Goal: Task Accomplishment & Management: Manage account settings

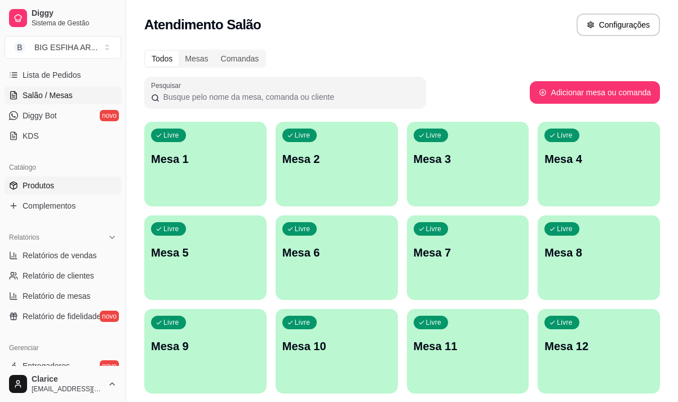
click at [44, 187] on span "Produtos" at bounding box center [39, 185] width 32 height 11
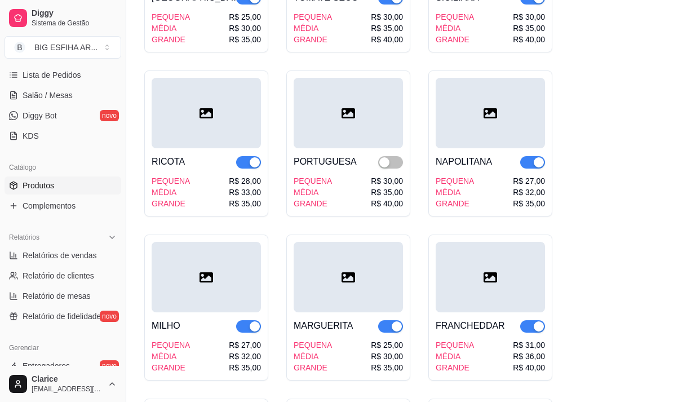
scroll to position [1464, 0]
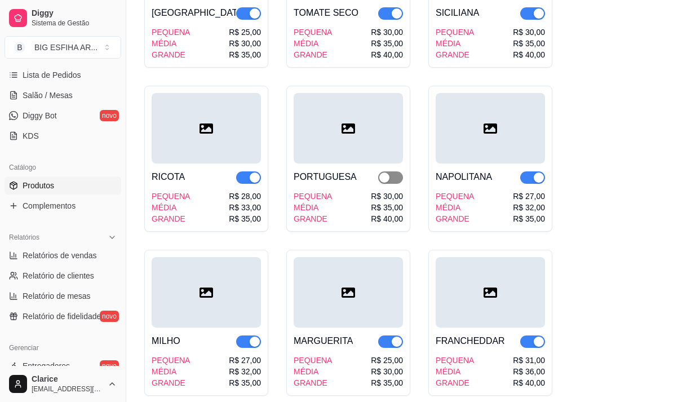
click at [395, 171] on span "button" at bounding box center [390, 177] width 25 height 12
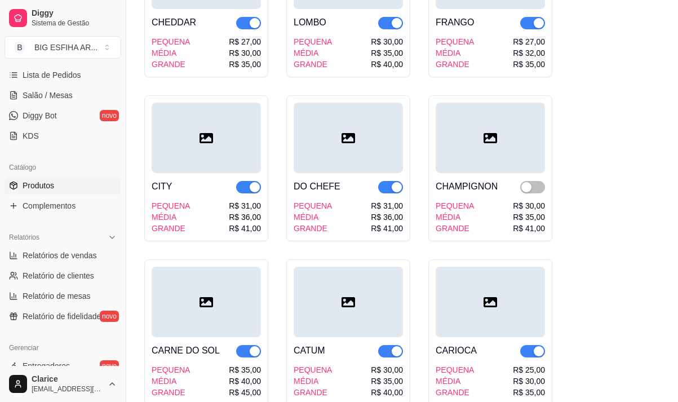
scroll to position [1971, 0]
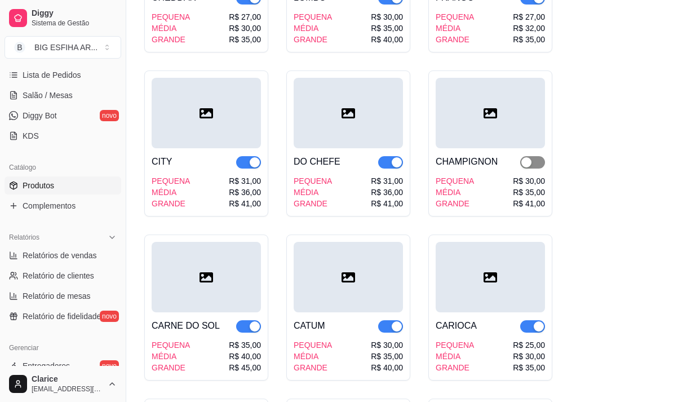
click at [535, 156] on span "button" at bounding box center [532, 162] width 25 height 12
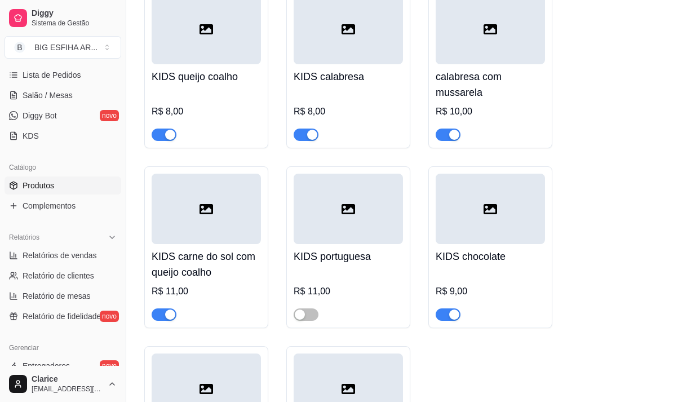
scroll to position [12390, 0]
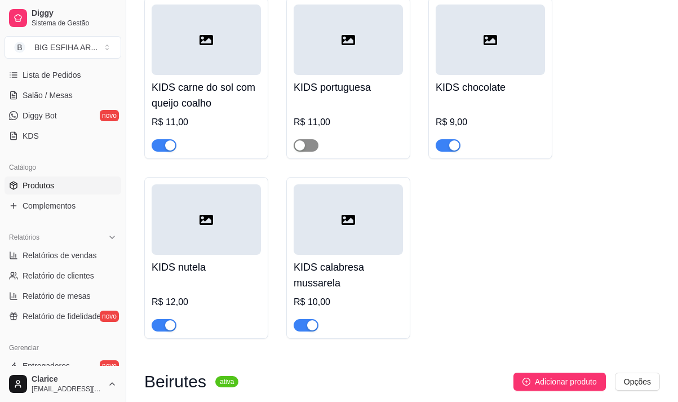
click at [315, 139] on span "button" at bounding box center [305, 145] width 25 height 12
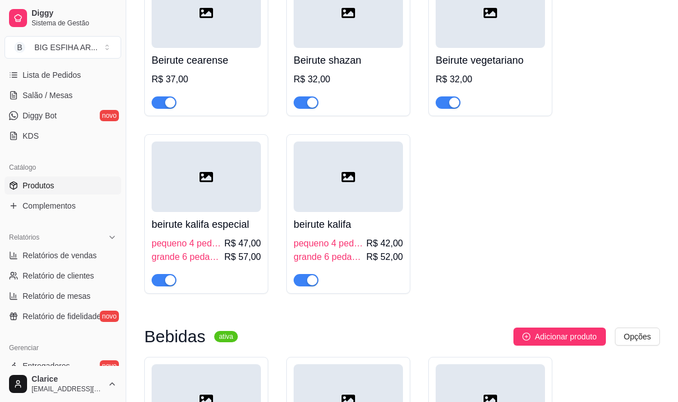
scroll to position [13179, 0]
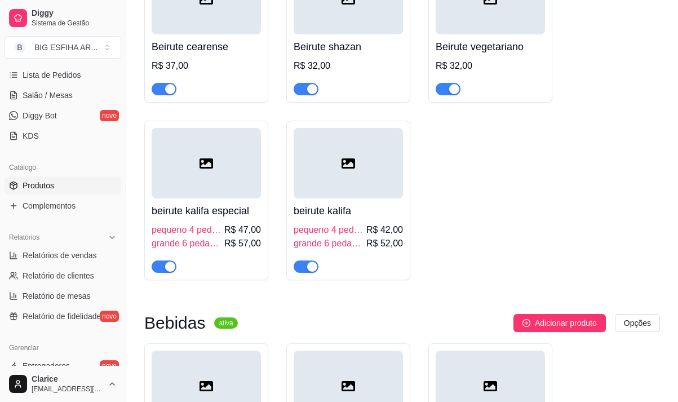
click at [298, 260] on span "button" at bounding box center [305, 266] width 25 height 12
click at [158, 260] on span "button" at bounding box center [163, 266] width 25 height 12
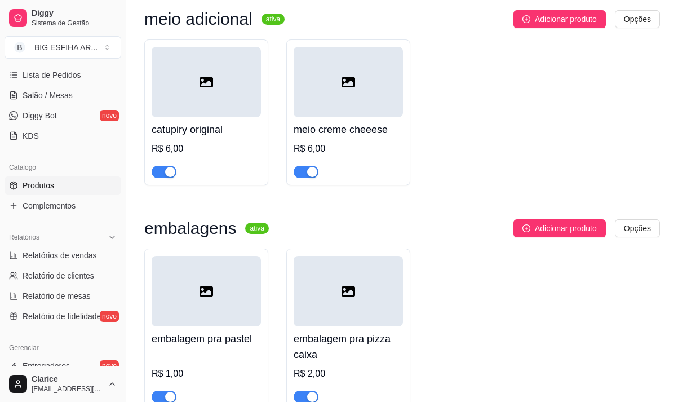
scroll to position [15428, 0]
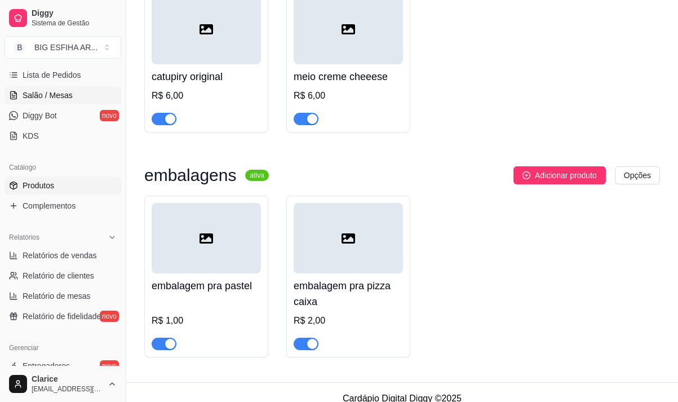
click at [63, 90] on span "Salão / Mesas" at bounding box center [48, 95] width 50 height 11
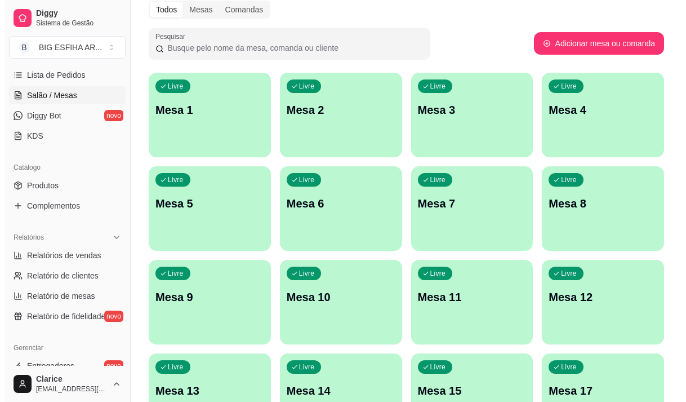
scroll to position [225, 0]
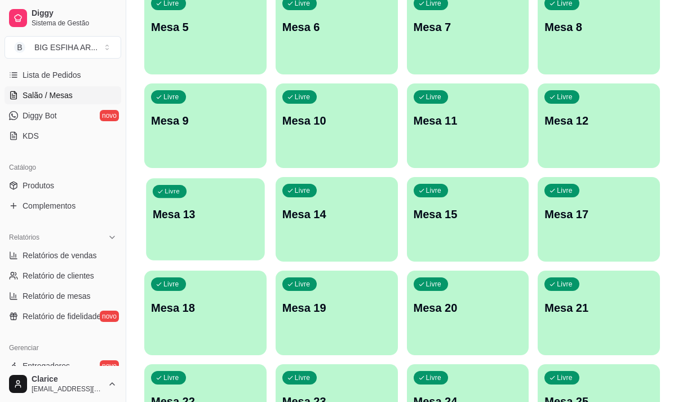
click at [204, 242] on div "Livre Mesa 13" at bounding box center [205, 212] width 118 height 69
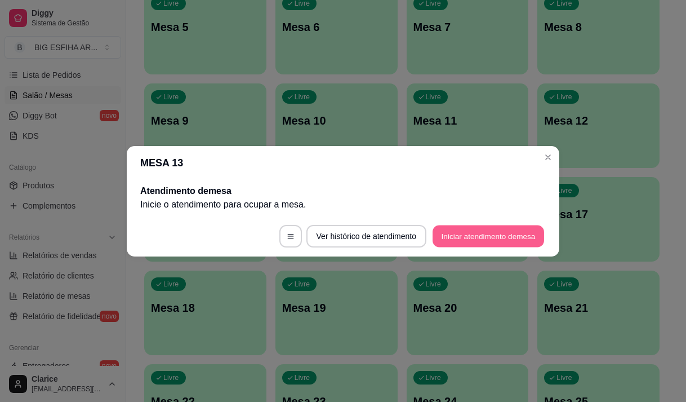
click at [469, 240] on button "Iniciar atendimento de mesa" at bounding box center [489, 236] width 112 height 22
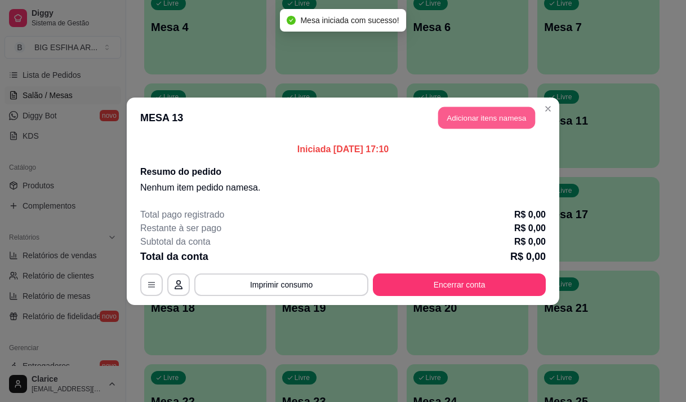
click at [458, 120] on button "Adicionar itens na mesa" at bounding box center [486, 117] width 97 height 22
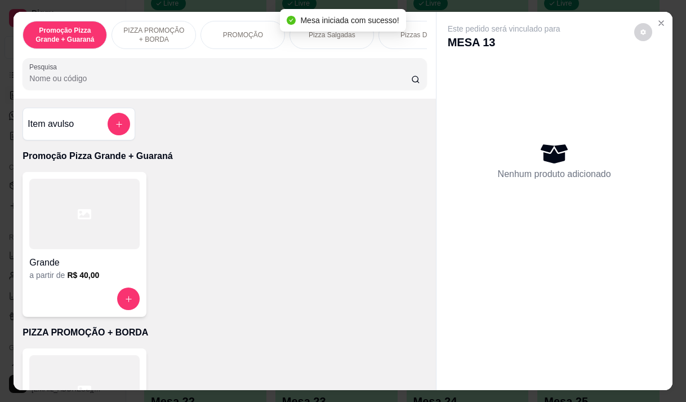
scroll to position [106, 0]
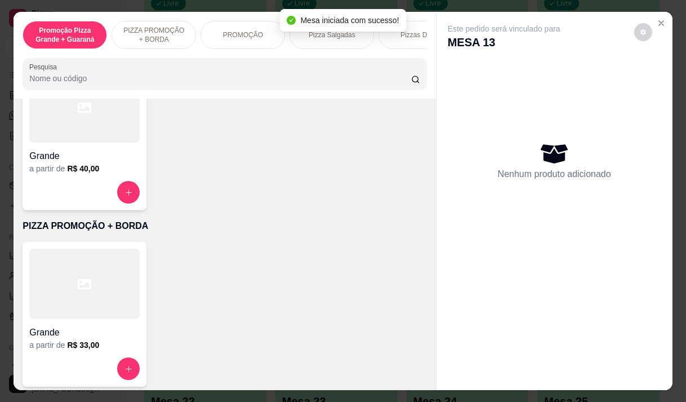
click at [80, 279] on icon at bounding box center [85, 284] width 14 height 10
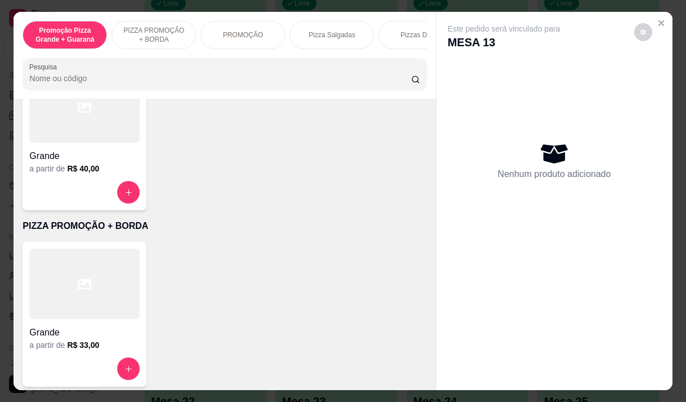
scroll to position [225, 0]
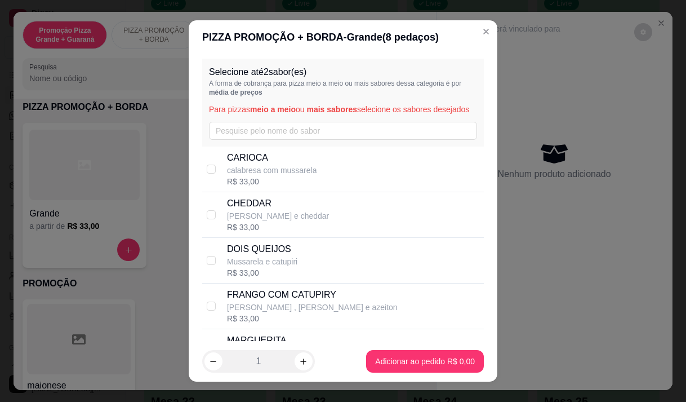
click at [327, 187] on div "CARIOCA calabresa com mussarela R$ 33,00" at bounding box center [353, 169] width 252 height 36
checkbox input "true"
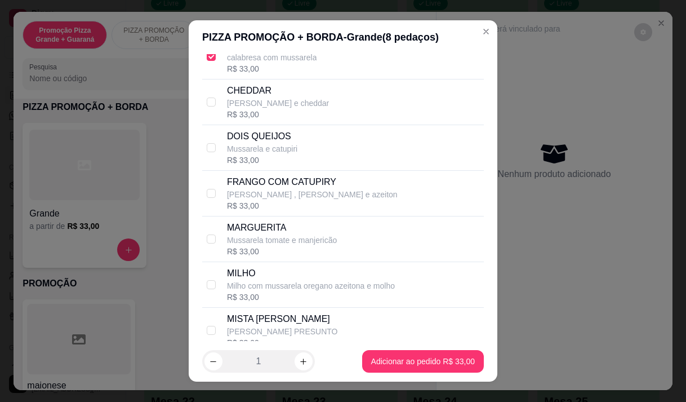
click at [317, 199] on p "[PERSON_NAME] , [PERSON_NAME] e azeiton" at bounding box center [312, 194] width 171 height 11
checkbox input "true"
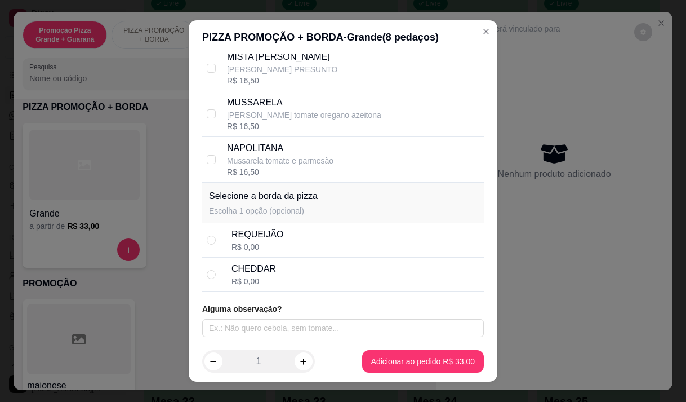
scroll to position [386, 0]
click at [298, 273] on div "CHEDDAR R$ 0,00" at bounding box center [355, 274] width 248 height 25
radio input "true"
drag, startPoint x: 311, startPoint y: 302, endPoint x: 322, endPoint y: 319, distance: 20.0
click at [321, 318] on div "Selecione até 2 sabor(es) A forma de cobrança para pizza meio a meio ou mais sa…" at bounding box center [343, 197] width 309 height 287
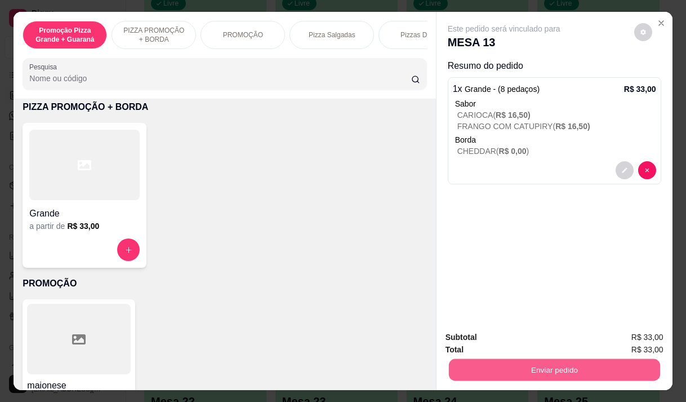
click at [544, 364] on button "Enviar pedido" at bounding box center [553, 369] width 211 height 22
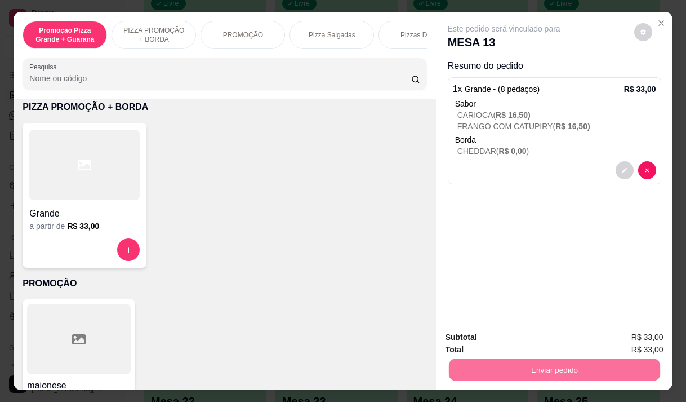
click at [656, 335] on button "Enviar pedido" at bounding box center [634, 337] width 62 height 21
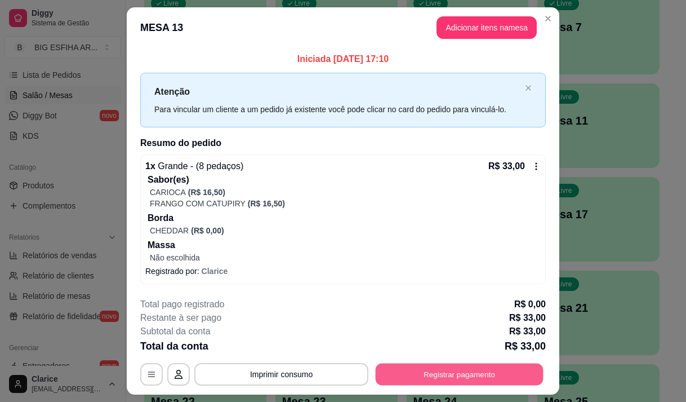
click at [514, 369] on button "Registrar pagamento" at bounding box center [460, 374] width 168 height 22
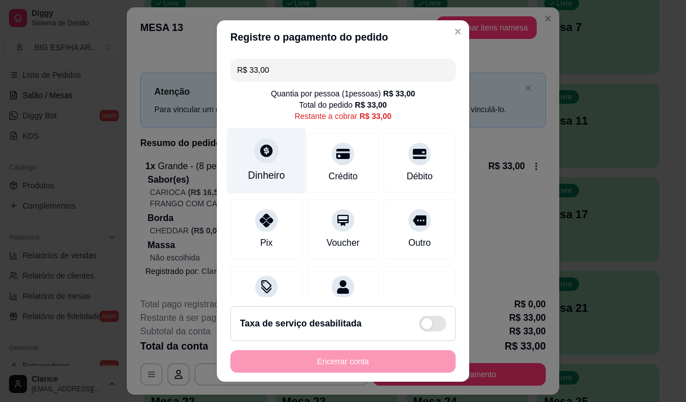
click at [267, 179] on div "Dinheiro" at bounding box center [266, 175] width 37 height 15
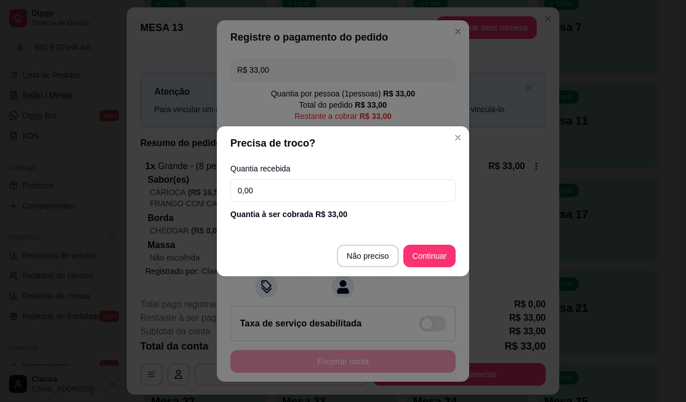
click at [270, 189] on input "0,00" at bounding box center [342, 190] width 225 height 23
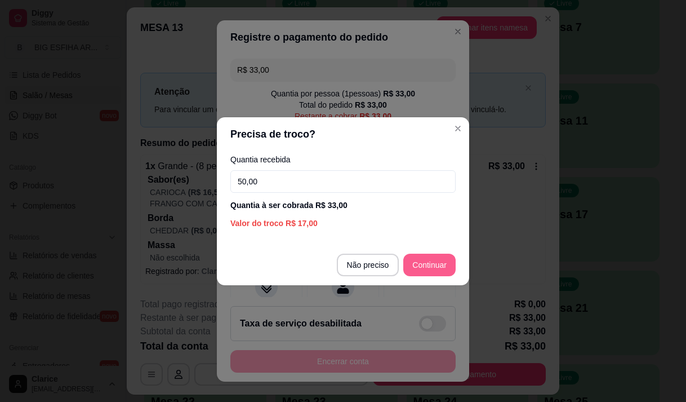
type input "50,00"
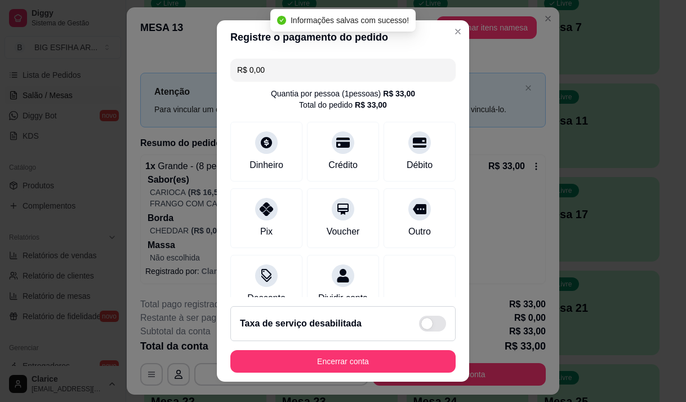
type input "R$ 0,00"
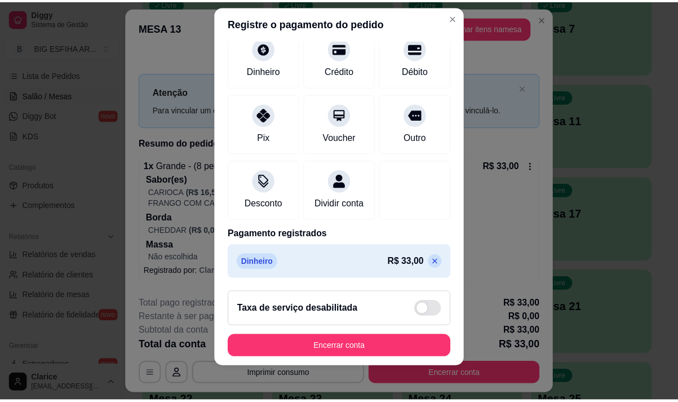
scroll to position [16, 0]
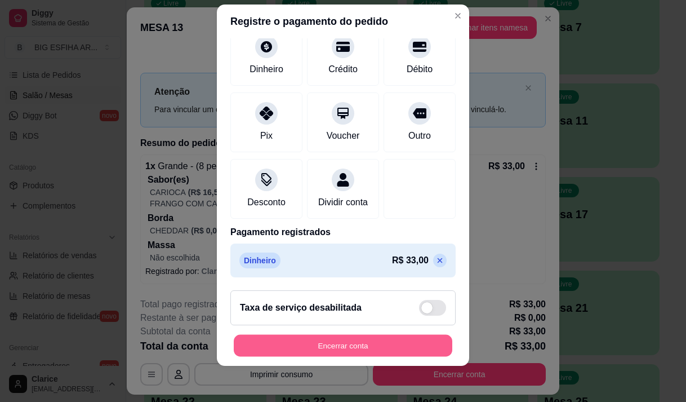
click at [324, 336] on button "Encerrar conta" at bounding box center [343, 346] width 219 height 22
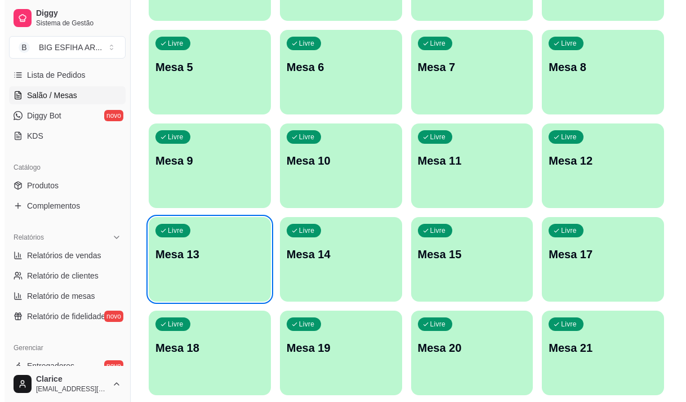
scroll to position [169, 0]
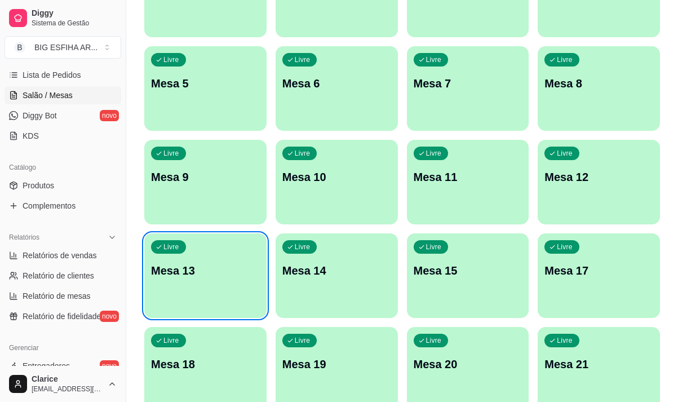
click at [420, 324] on div "Livre Mesa 1 Livre Mesa 2 Livre Mesa 3 Livre Mesa 4 Livre Mesa 5 Livre Mesa 6 L…" at bounding box center [401, 322] width 515 height 739
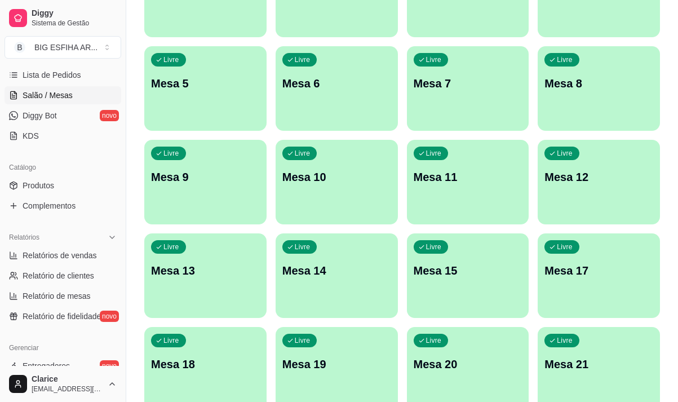
click at [212, 283] on div "Livre Mesa 13" at bounding box center [205, 268] width 122 height 71
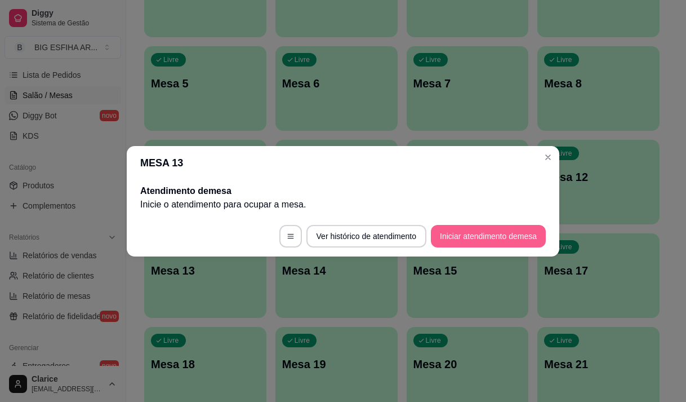
click at [469, 230] on button "Iniciar atendimento de mesa" at bounding box center [488, 236] width 115 height 23
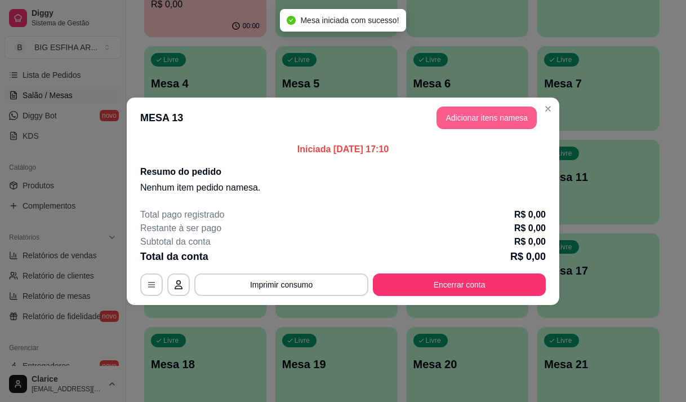
click at [460, 109] on button "Adicionar itens na mesa" at bounding box center [486, 117] width 100 height 23
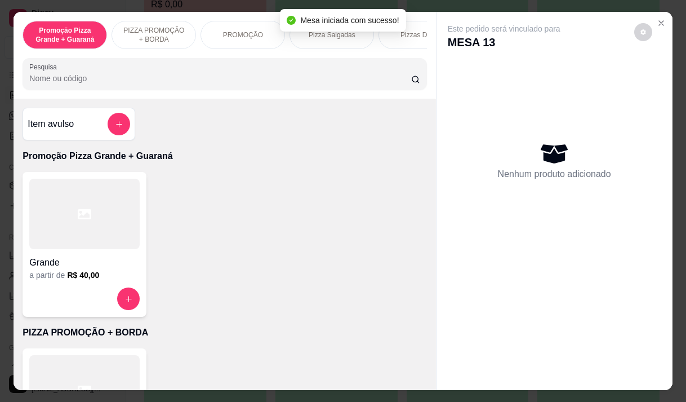
click at [242, 83] on input "Pesquisa" at bounding box center [220, 78] width 382 height 11
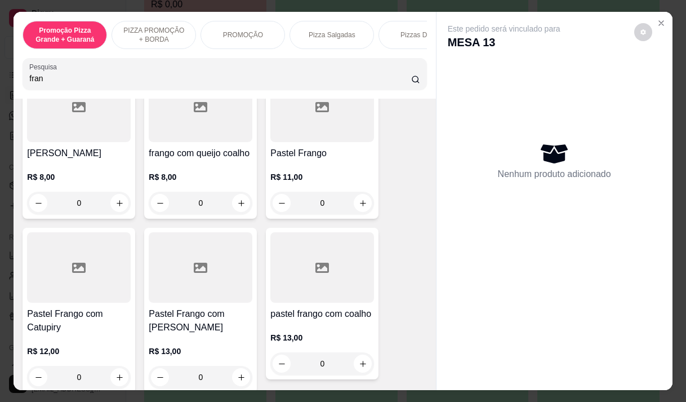
scroll to position [282, 0]
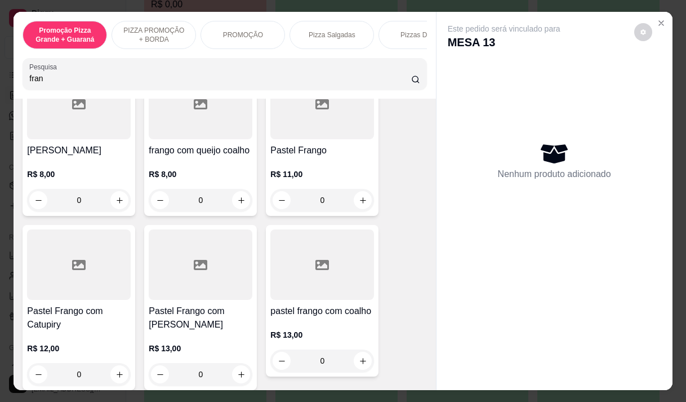
type input "fran"
click at [288, 329] on p "R$ 13,00" at bounding box center [322, 334] width 104 height 11
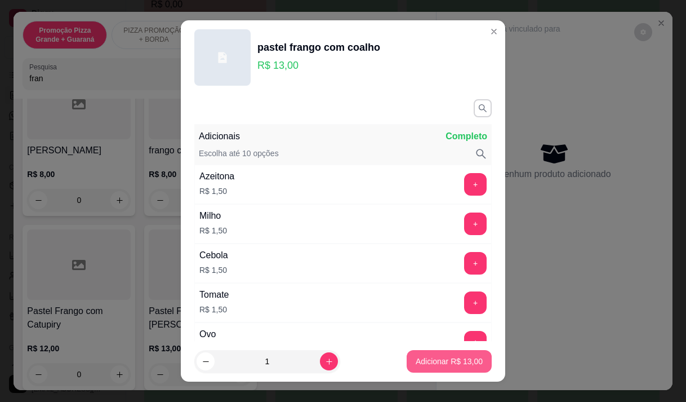
click at [443, 361] on p "Adicionar R$ 13,00" at bounding box center [449, 360] width 67 height 11
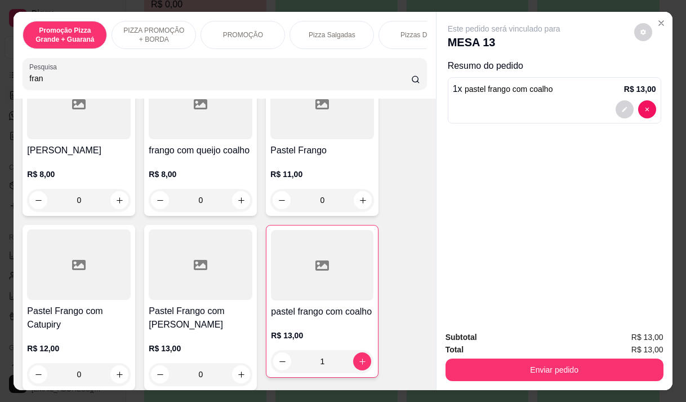
type input "1"
click at [43, 82] on input "fran" at bounding box center [220, 78] width 382 height 11
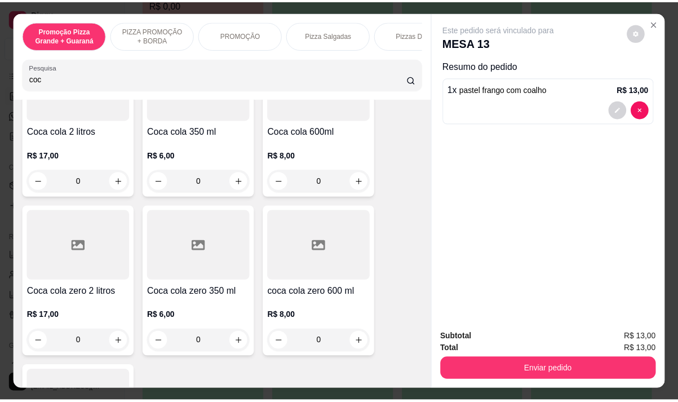
scroll to position [110, 0]
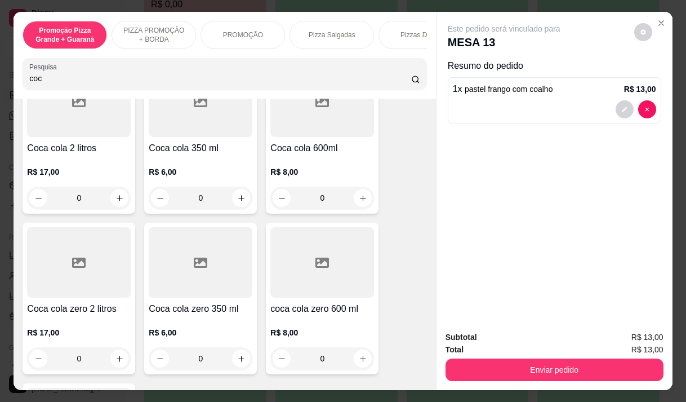
type input "coc"
click at [317, 155] on h4 "Coca cola 600ml" at bounding box center [322, 148] width 104 height 14
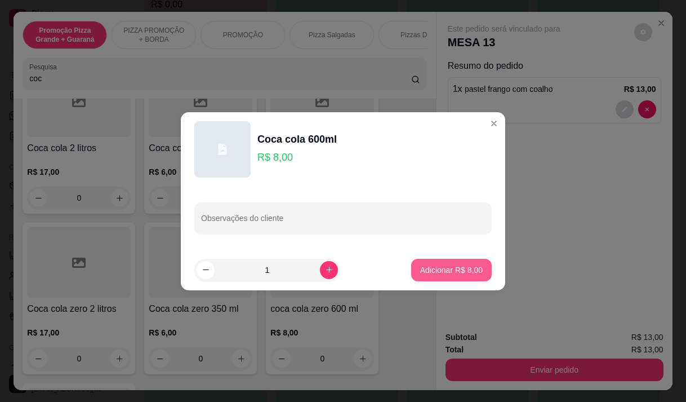
click at [420, 267] on p "Adicionar R$ 8,00" at bounding box center [451, 269] width 63 height 11
type input "1"
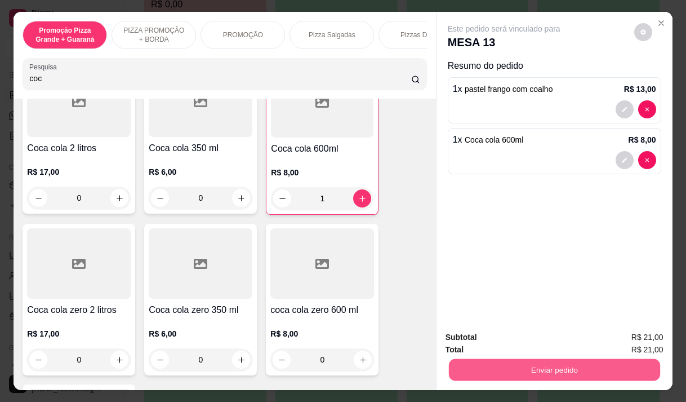
click at [554, 364] on button "Enviar pedido" at bounding box center [553, 369] width 211 height 22
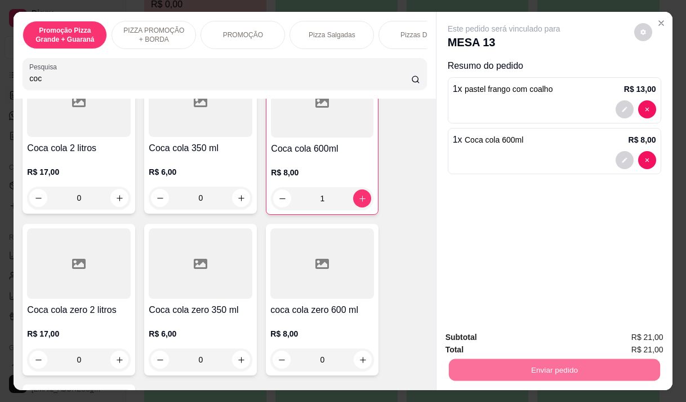
click at [623, 327] on button "Enviar pedido" at bounding box center [634, 337] width 64 height 21
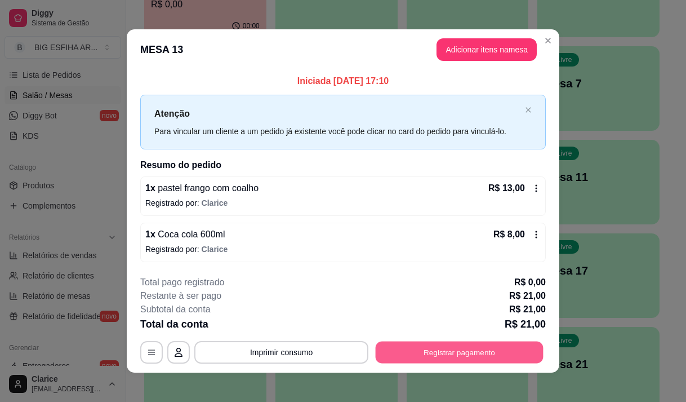
click at [395, 353] on button "Registrar pagamento" at bounding box center [460, 352] width 168 height 22
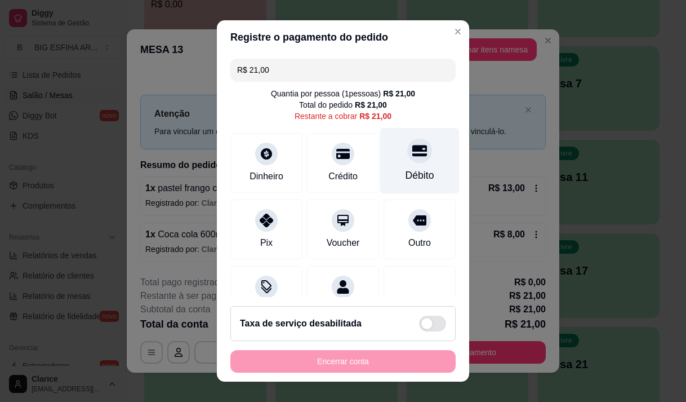
click at [403, 163] on div "Débito" at bounding box center [419, 160] width 79 height 66
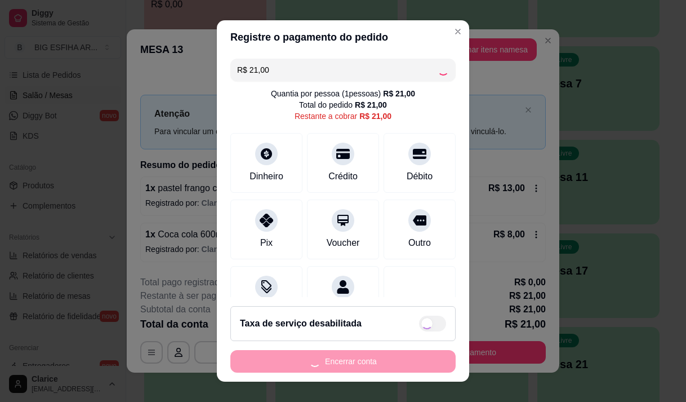
type input "R$ 0,00"
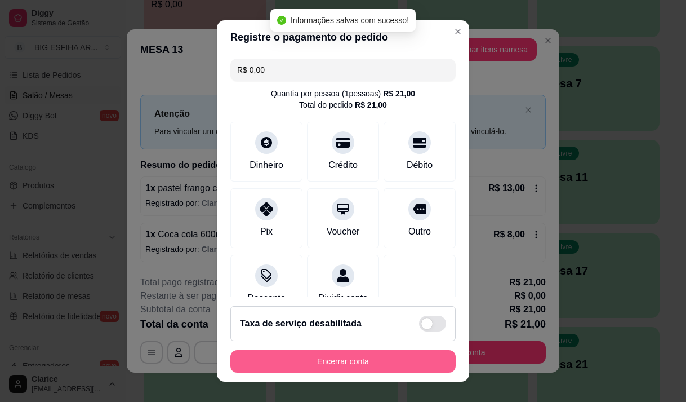
click at [349, 355] on button "Encerrar conta" at bounding box center [342, 361] width 225 height 23
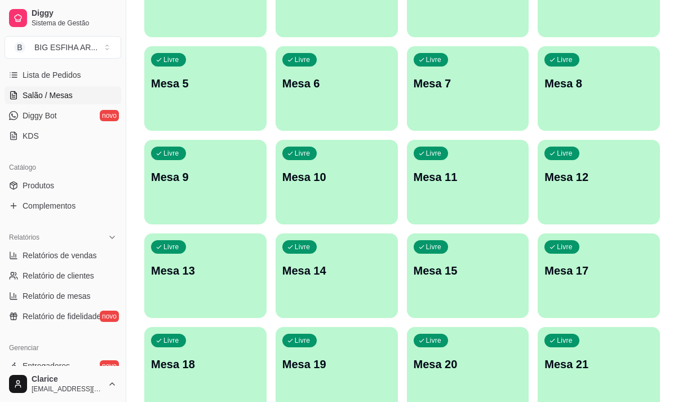
click at [140, 139] on div "Todos Mesas Comandas Pesquisar Adicionar mesa ou comanda Livre Mesa 1 Livre Mes…" at bounding box center [401, 289] width 551 height 831
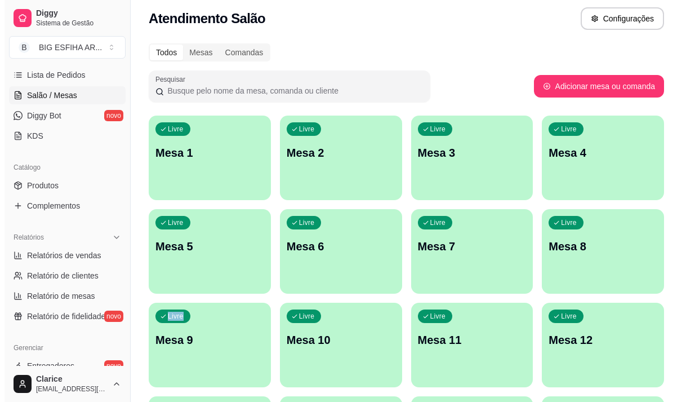
scroll to position [0, 0]
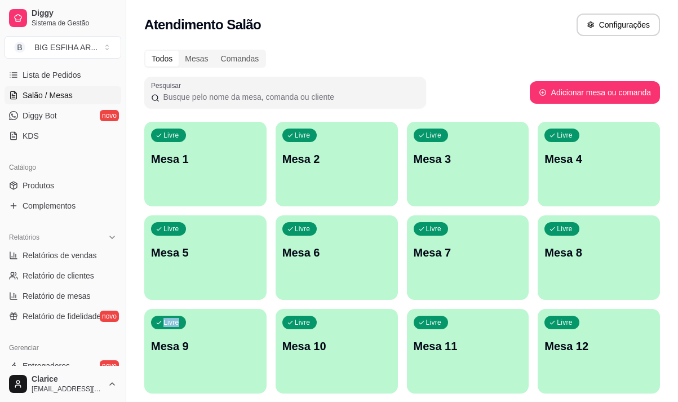
click at [609, 340] on p "Mesa 12" at bounding box center [598, 346] width 109 height 16
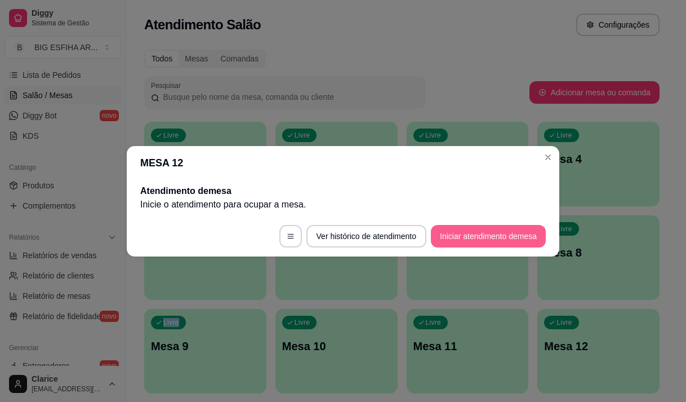
click at [500, 231] on button "Iniciar atendimento de mesa" at bounding box center [488, 236] width 115 height 23
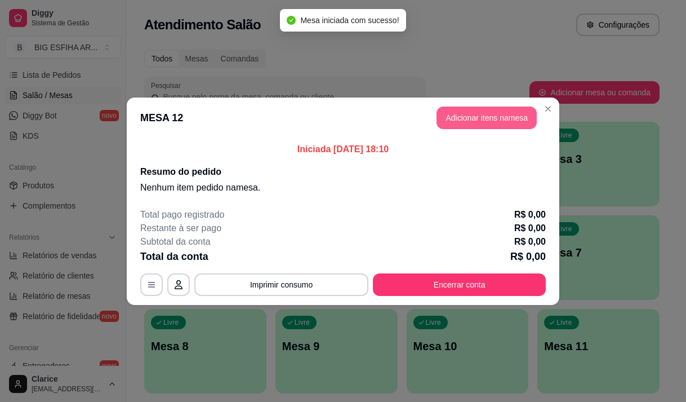
click at [483, 117] on button "Adicionar itens na mesa" at bounding box center [486, 117] width 100 height 23
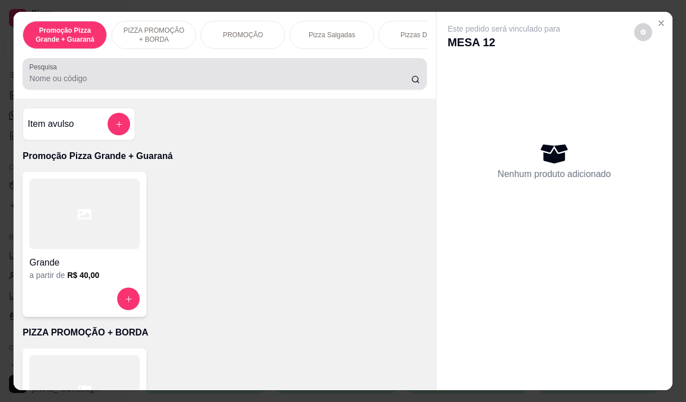
click at [139, 75] on div at bounding box center [224, 74] width 390 height 23
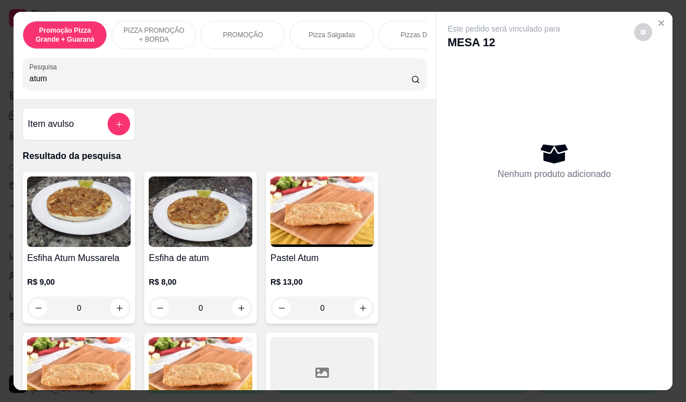
scroll to position [225, 0]
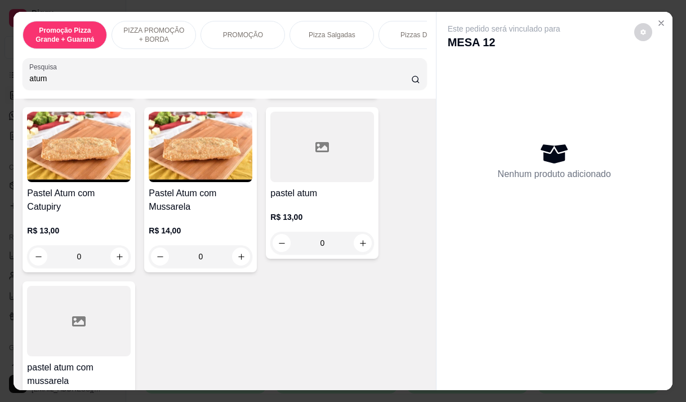
type input "atum"
click at [87, 225] on p "R$ 13,00" at bounding box center [79, 230] width 104 height 11
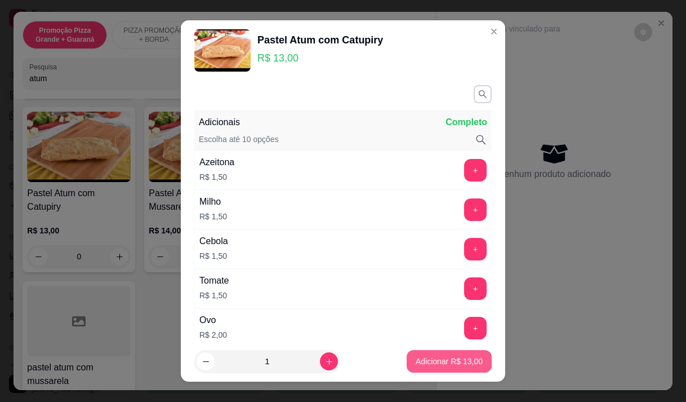
click at [425, 366] on p "Adicionar R$ 13,00" at bounding box center [449, 360] width 67 height 11
type input "1"
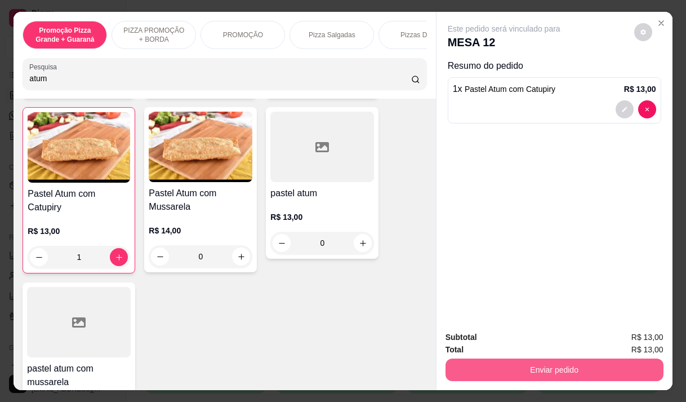
click at [570, 358] on button "Enviar pedido" at bounding box center [554, 369] width 218 height 23
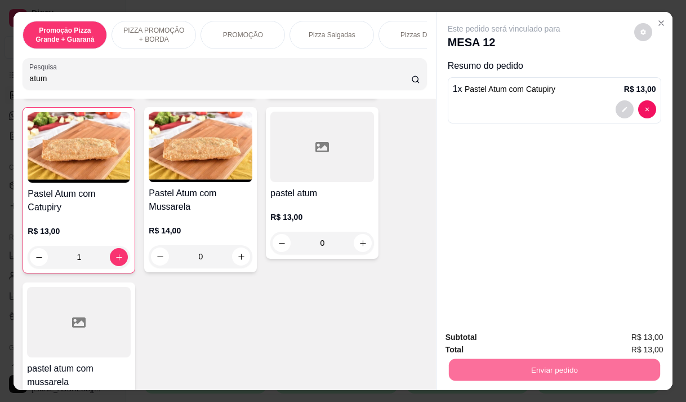
click at [630, 332] on button "Enviar pedido" at bounding box center [634, 337] width 64 height 21
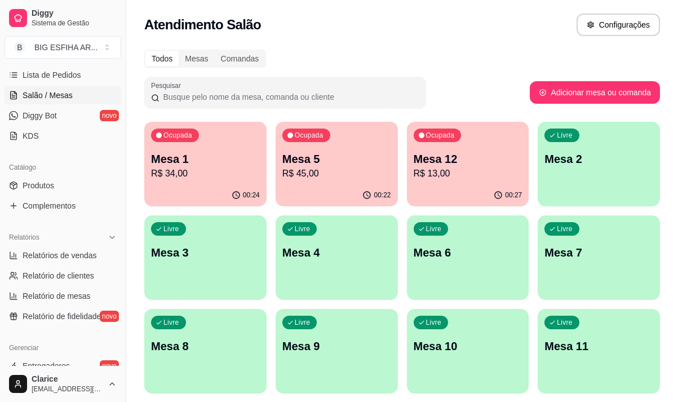
click at [203, 170] on p "R$ 34,00" at bounding box center [205, 174] width 109 height 14
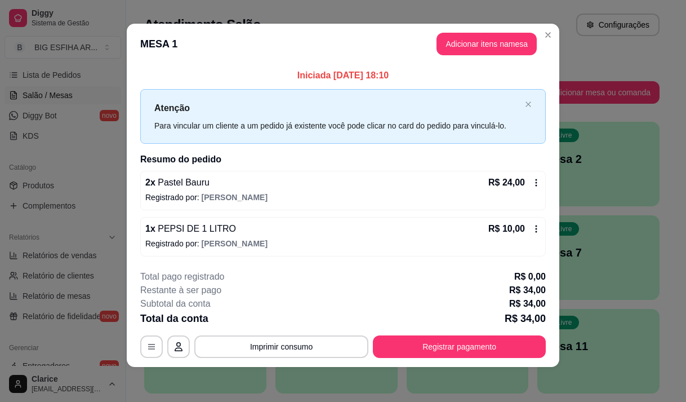
scroll to position [7, 0]
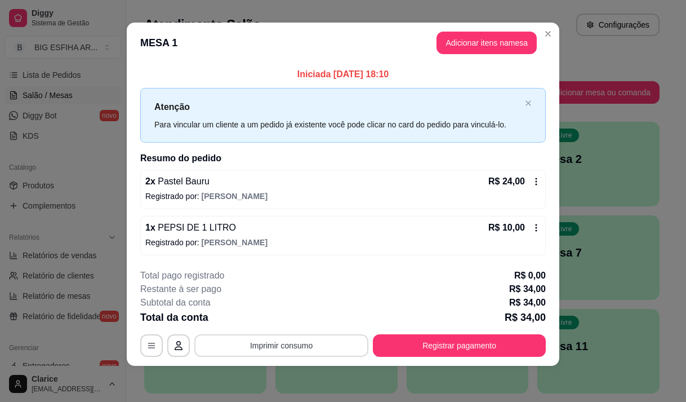
click at [258, 344] on button "Imprimir consumo" at bounding box center [281, 345] width 174 height 23
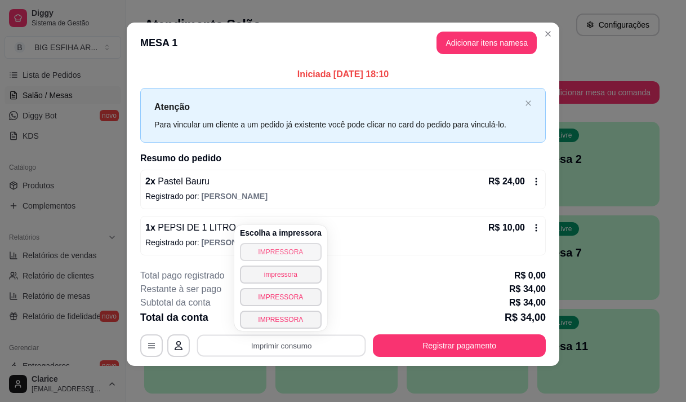
click at [277, 250] on button "IMPRESSORA" at bounding box center [281, 252] width 82 height 18
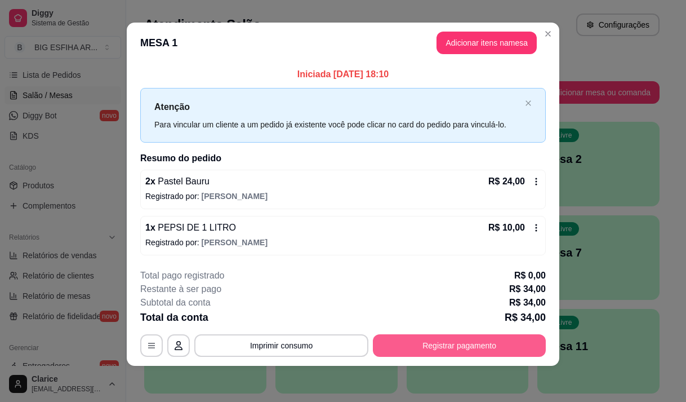
click at [430, 338] on button "Registrar pagamento" at bounding box center [459, 345] width 173 height 23
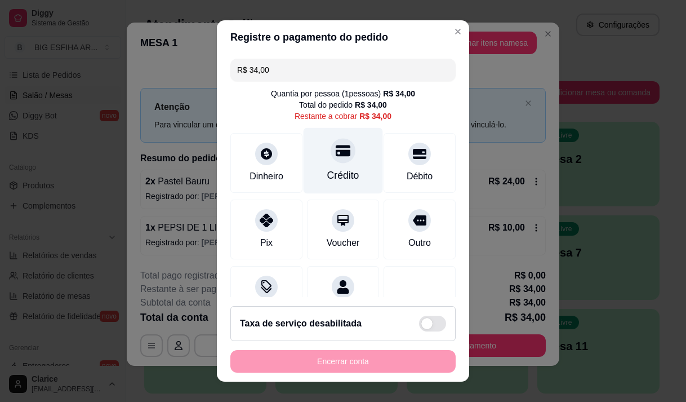
click at [341, 159] on div "Crédito" at bounding box center [343, 160] width 79 height 66
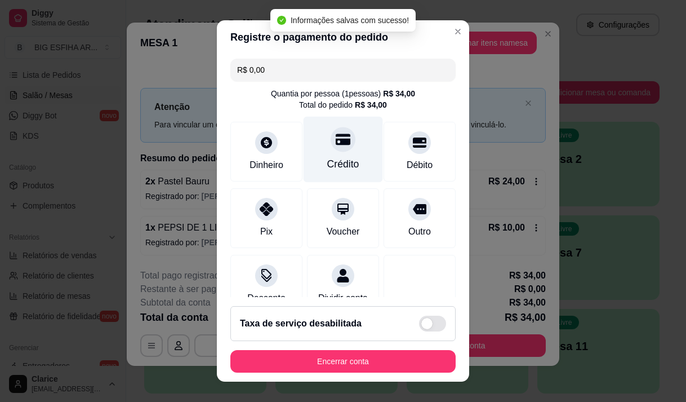
type input "R$ 0,00"
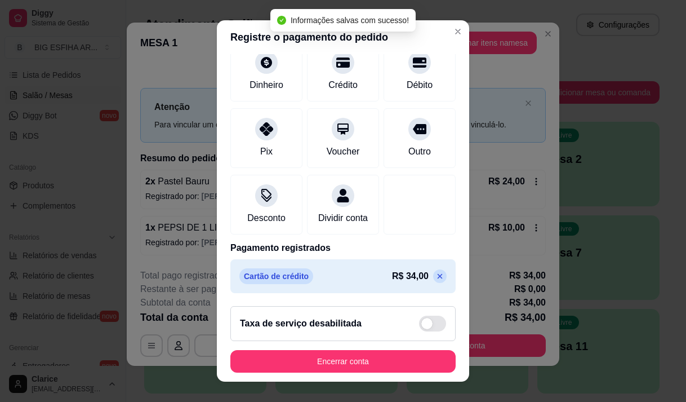
scroll to position [93, 0]
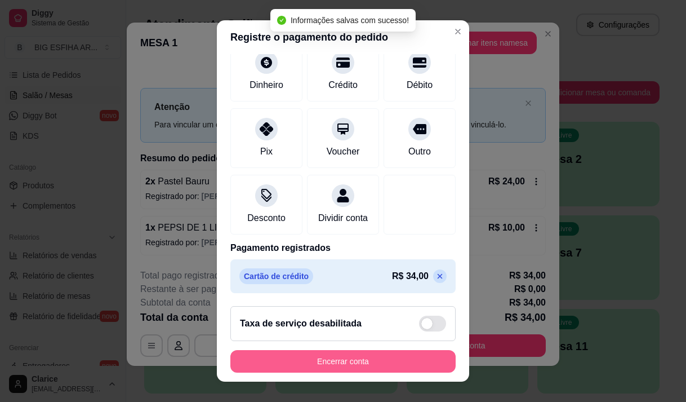
click at [320, 367] on button "Encerrar conta" at bounding box center [342, 361] width 225 height 23
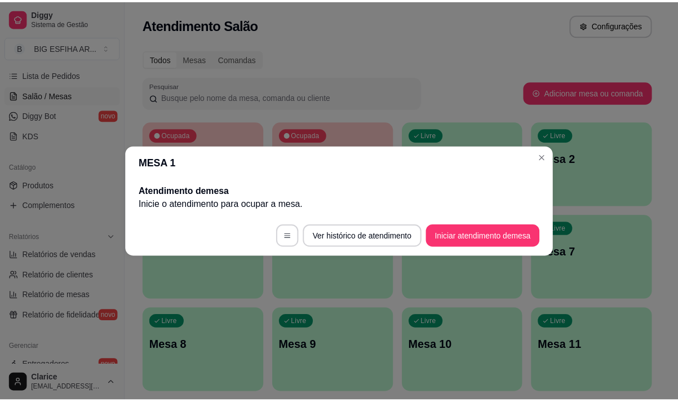
scroll to position [0, 0]
